Goal: Information Seeking & Learning: Learn about a topic

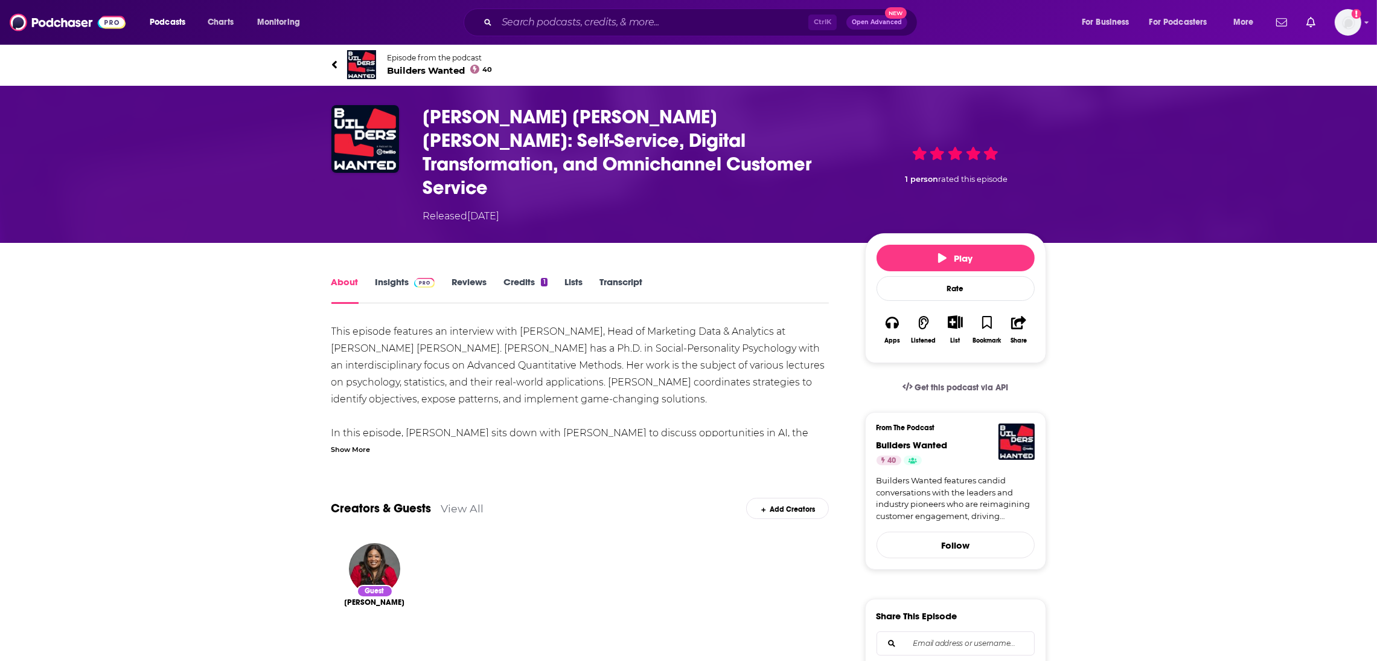
click at [347, 276] on link "About" at bounding box center [344, 290] width 27 height 28
click at [334, 276] on link "About" at bounding box center [344, 290] width 27 height 28
click at [339, 276] on link "About" at bounding box center [344, 290] width 27 height 28
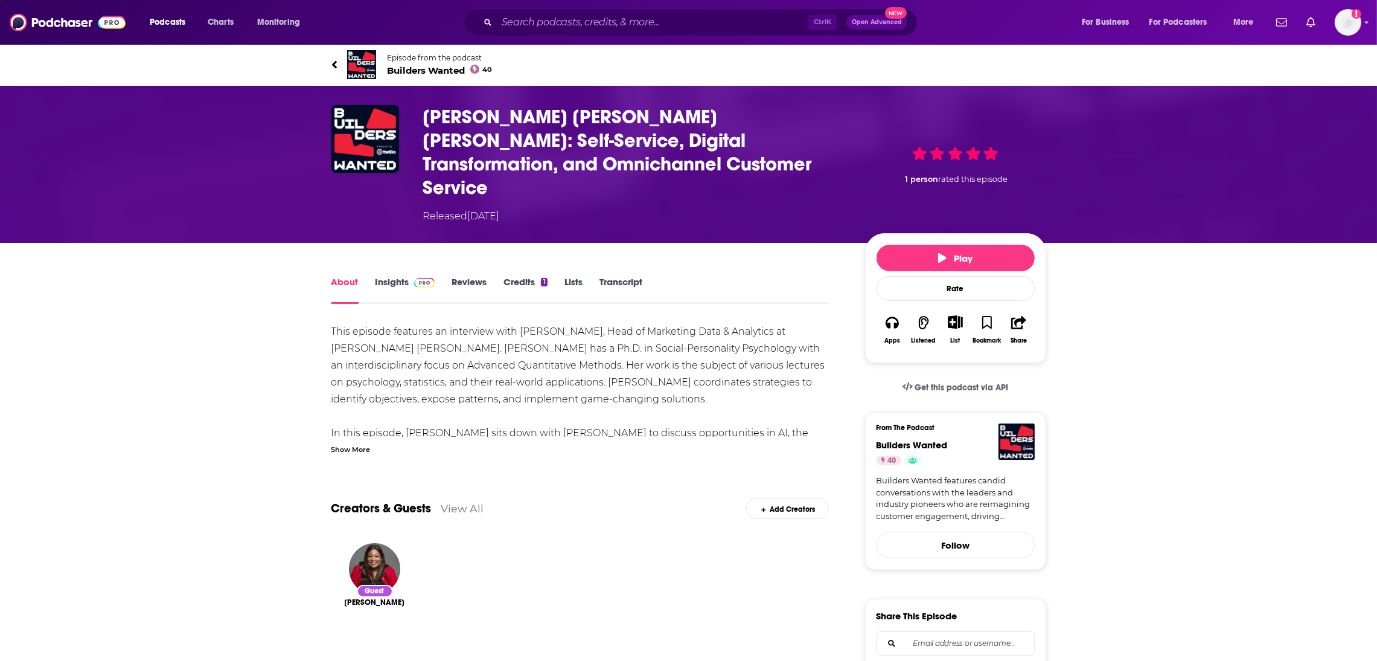
click at [339, 276] on link "About" at bounding box center [344, 290] width 27 height 28
click at [575, 18] on input "Search podcasts, credits, & more..." at bounding box center [653, 22] width 312 height 19
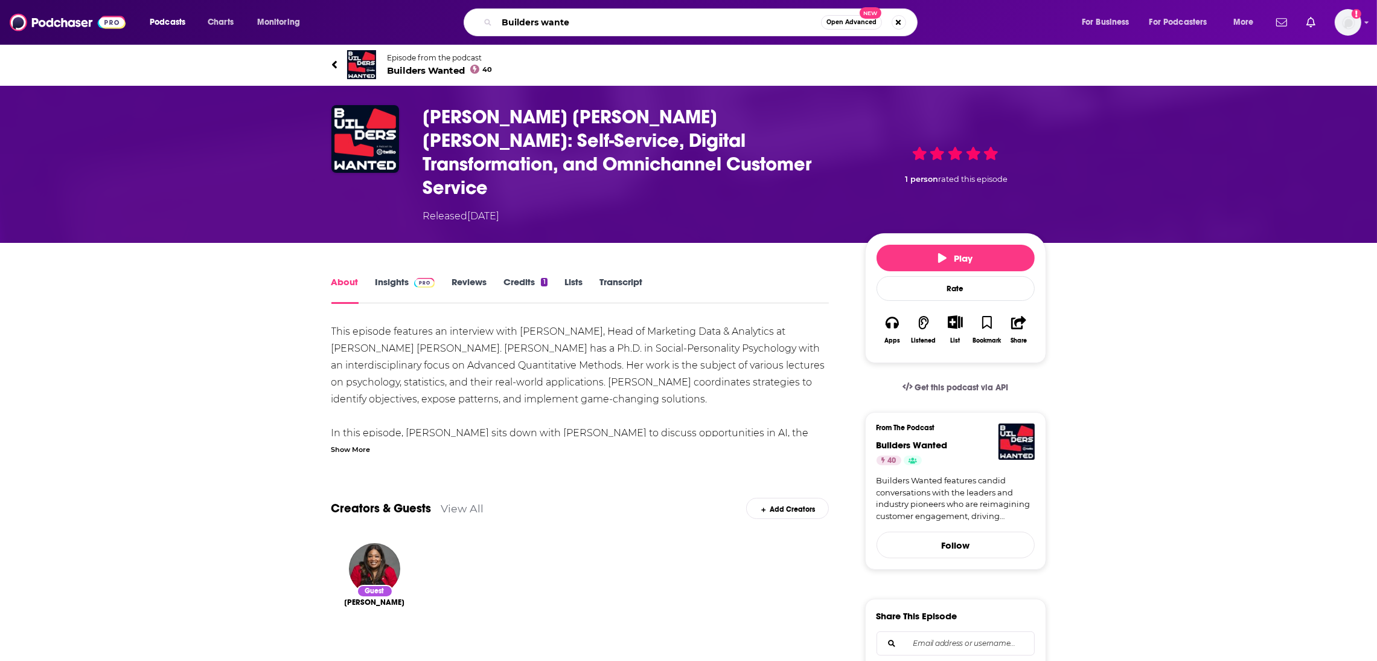
type input "Builders wanted"
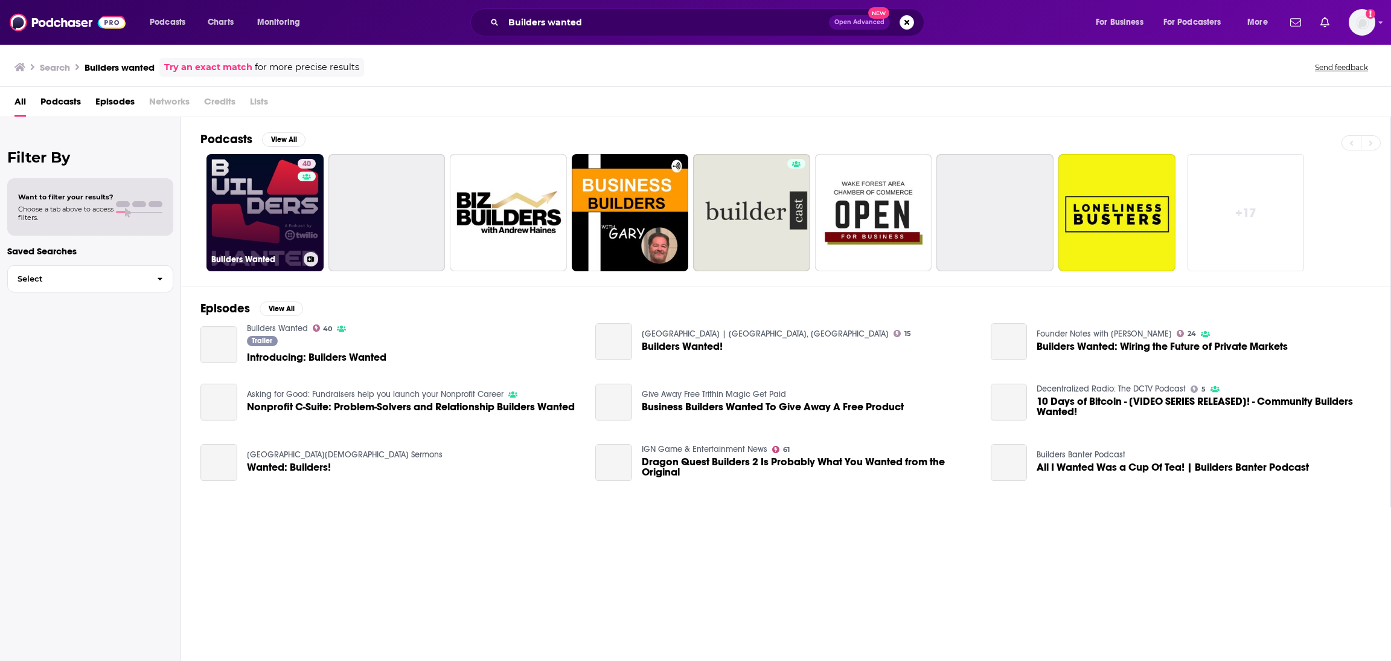
click at [270, 243] on link "40 Builders Wanted" at bounding box center [264, 212] width 117 height 117
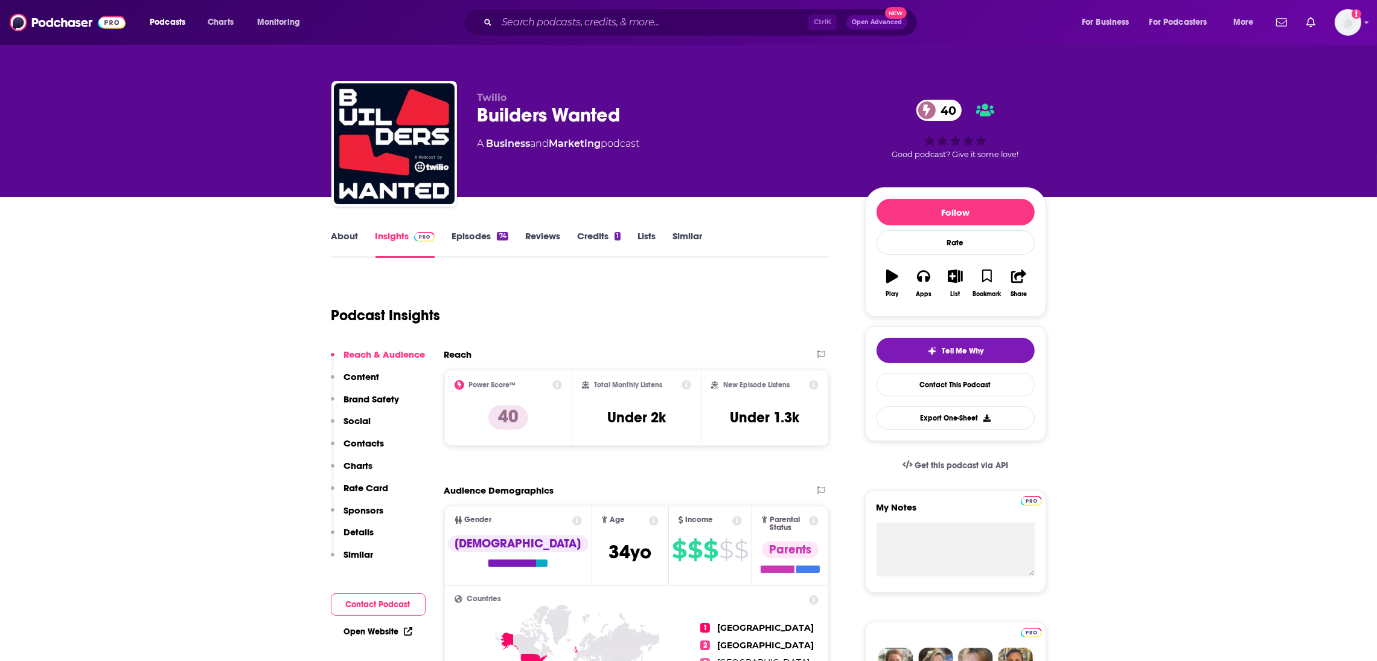
click at [341, 232] on link "About" at bounding box center [344, 244] width 27 height 28
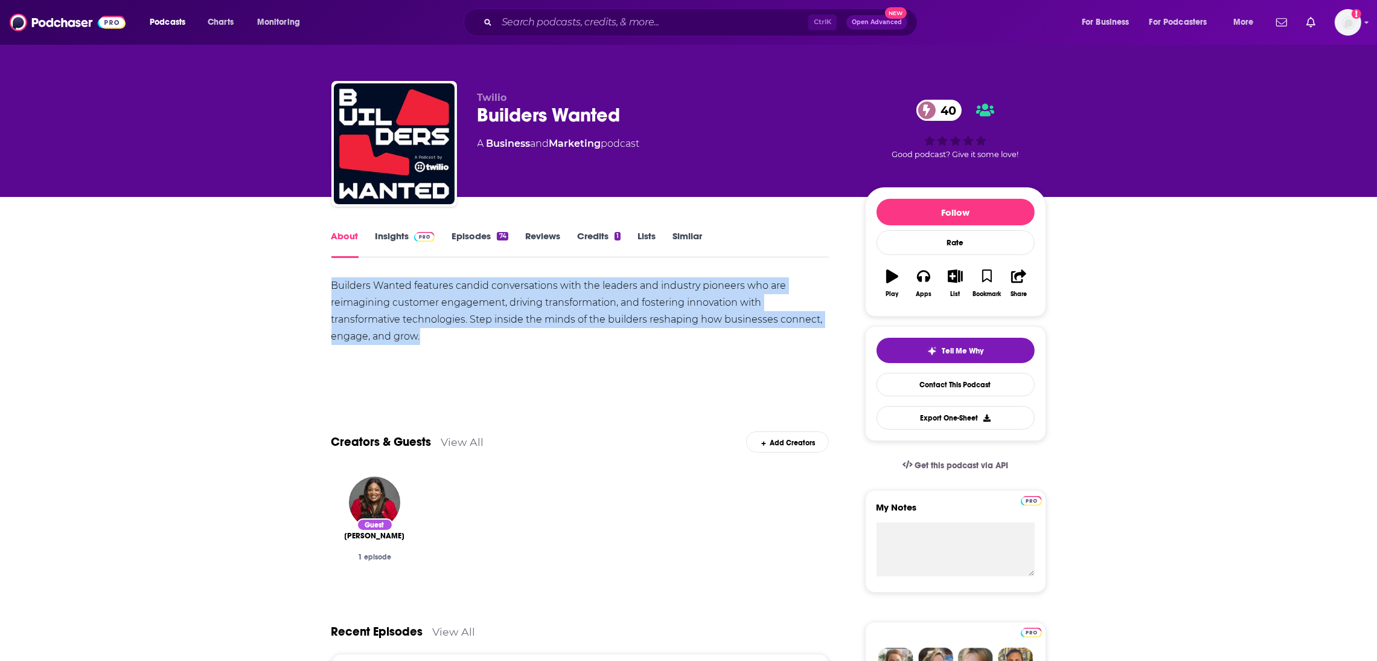
drag, startPoint x: 446, startPoint y: 345, endPoint x: 287, endPoint y: 284, distance: 170.7
copy div "Builders Wanted features candid conversations with the leaders and industry pio…"
